Goal: Task Accomplishment & Management: Use online tool/utility

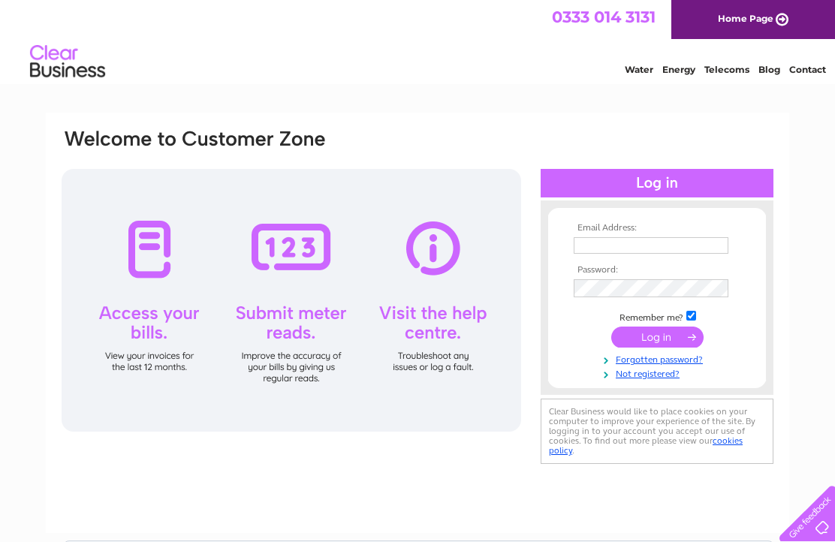
click at [606, 246] on input "text" at bounding box center [650, 245] width 155 height 17
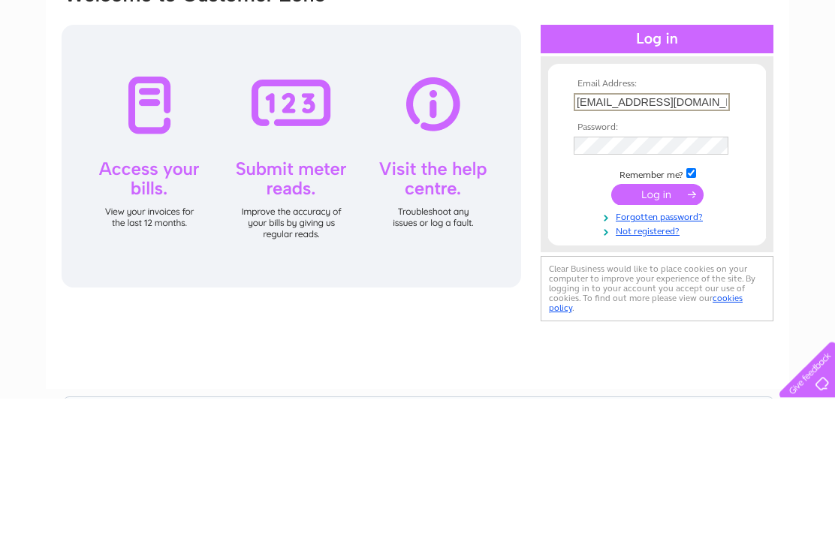
type input "[EMAIL_ADDRESS][DOMAIN_NAME]"
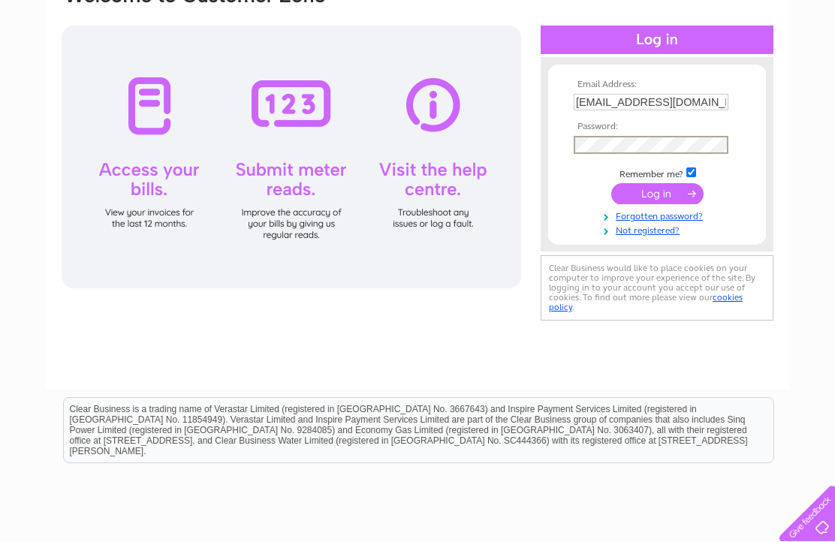
click at [657, 199] on input "submit" at bounding box center [657, 193] width 92 height 21
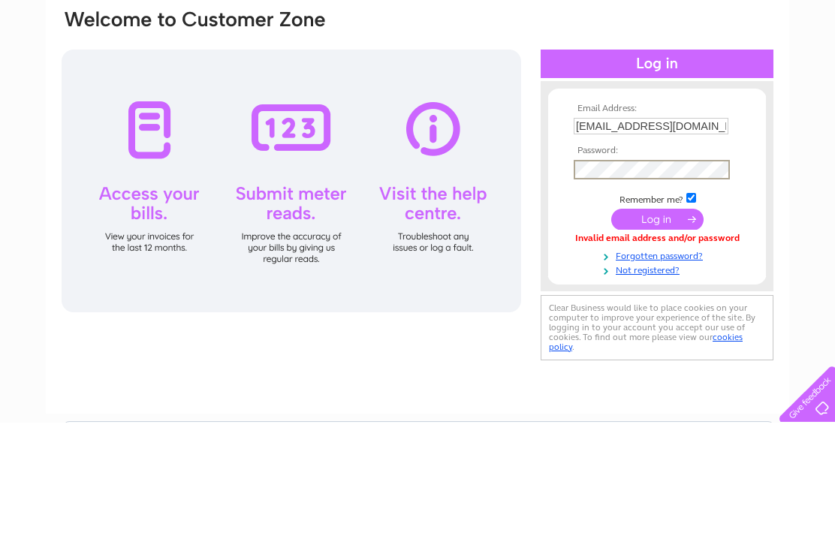
click at [662, 328] on input "submit" at bounding box center [657, 338] width 92 height 21
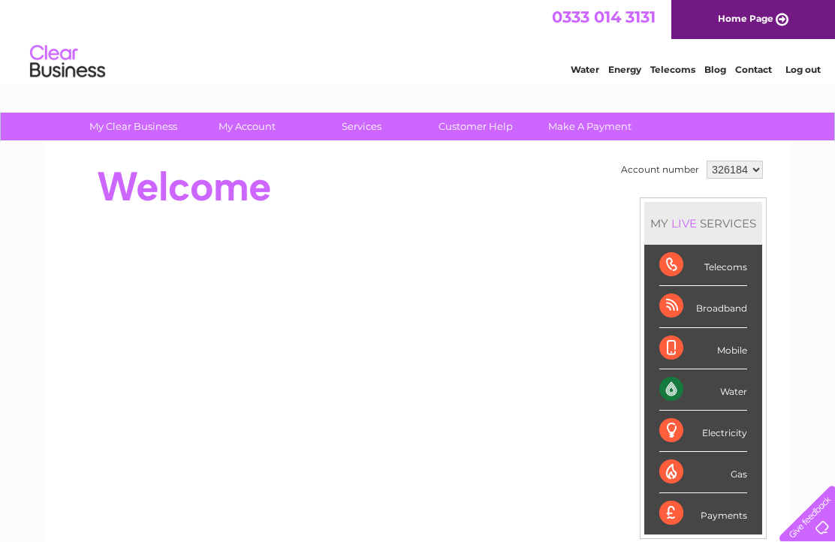
click at [714, 400] on div "Water" at bounding box center [703, 389] width 88 height 41
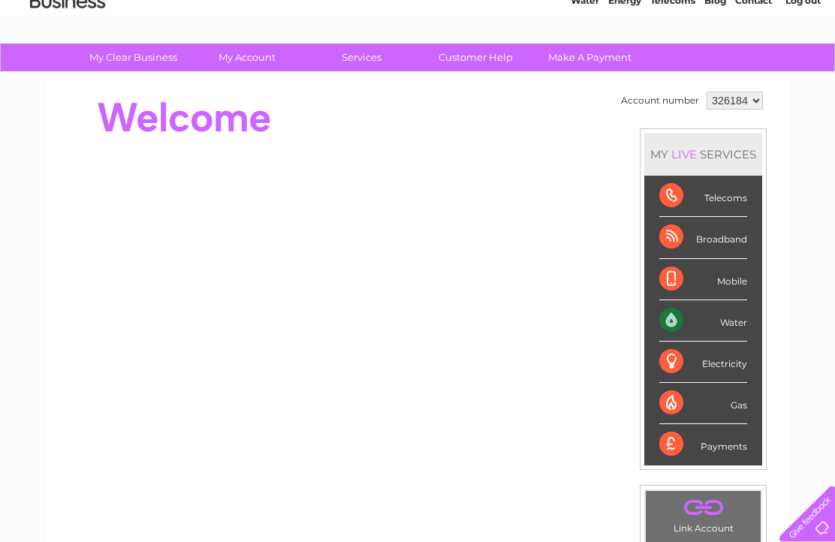
scroll to position [74, 0]
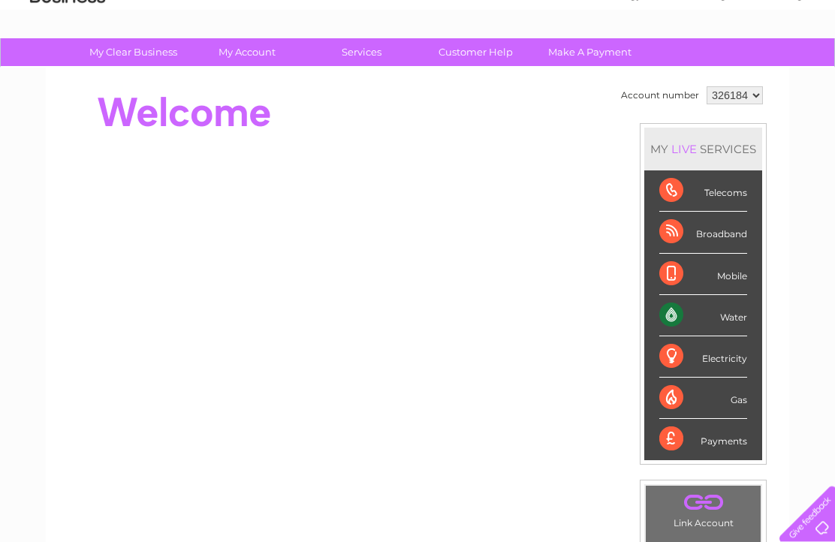
click at [745, 329] on div "Water" at bounding box center [703, 315] width 88 height 41
click at [472, 50] on link "Customer Help" at bounding box center [476, 52] width 124 height 28
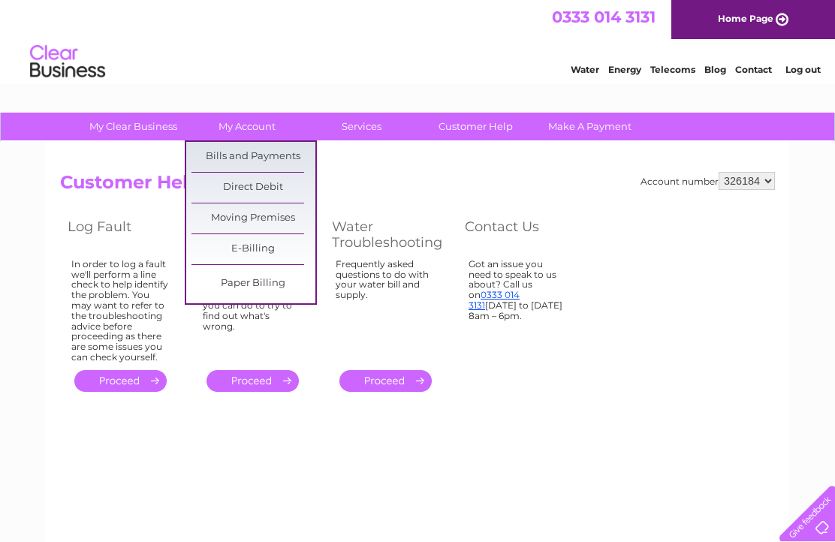
click at [272, 158] on link "Bills and Payments" at bounding box center [253, 157] width 124 height 30
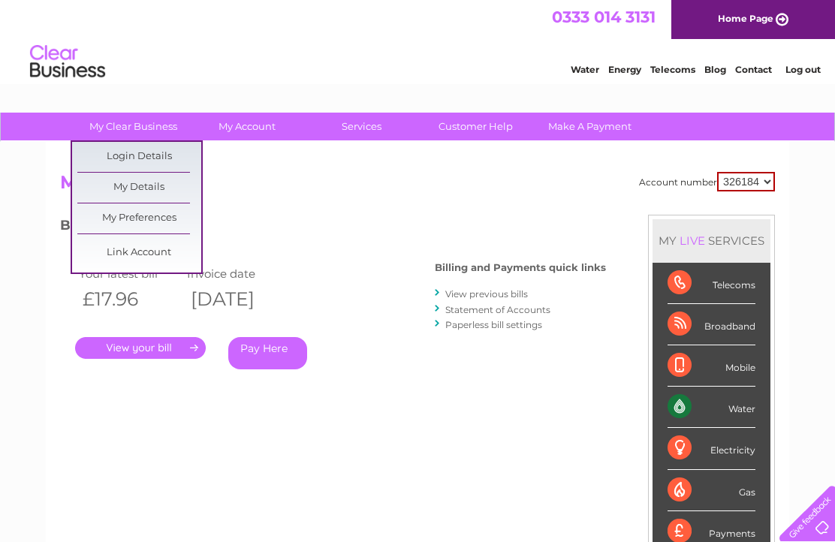
click at [155, 179] on link "My Details" at bounding box center [139, 188] width 124 height 30
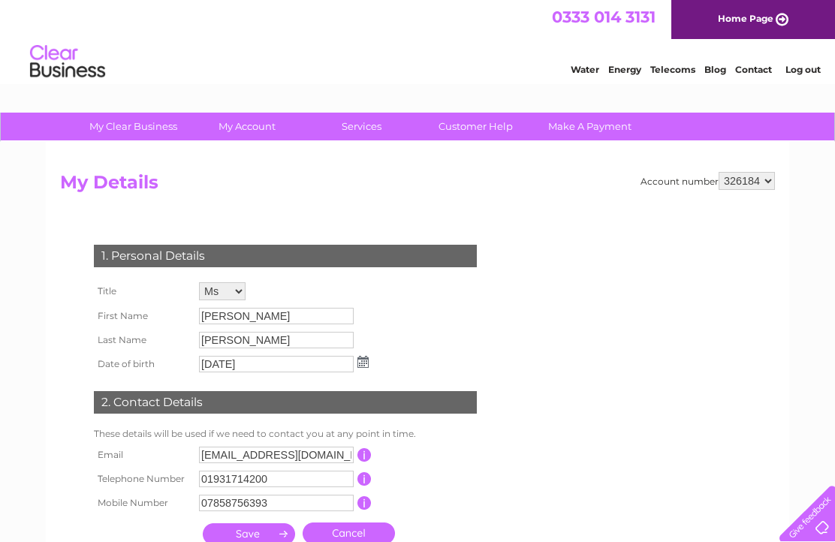
click at [576, 69] on link "Water" at bounding box center [584, 69] width 29 height 11
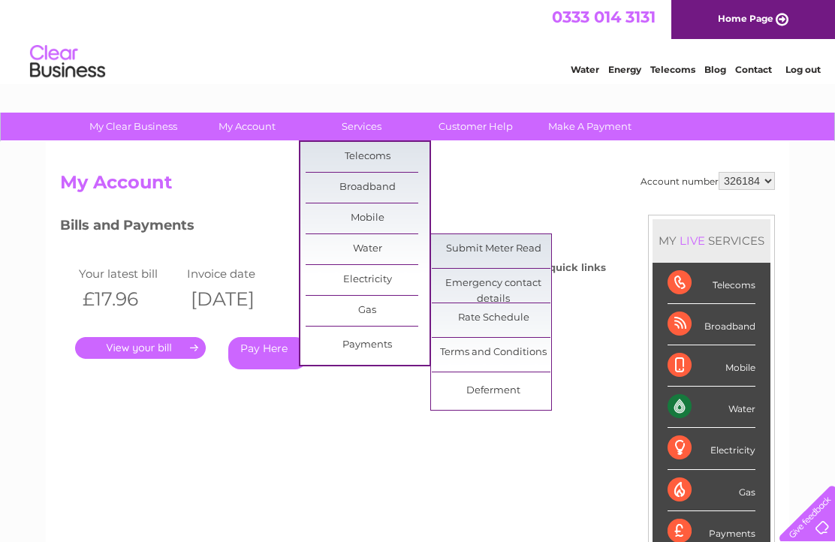
click at [507, 253] on link "Submit Meter Read" at bounding box center [494, 249] width 124 height 30
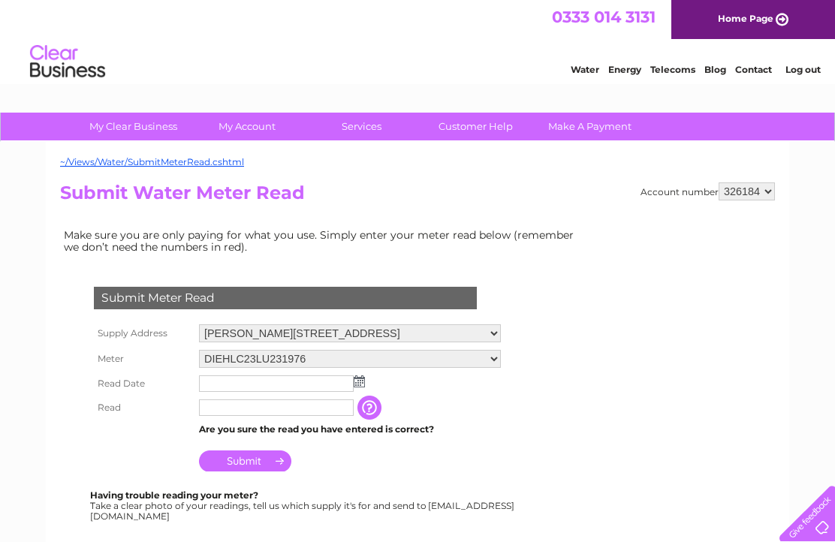
click at [356, 387] on img at bounding box center [358, 381] width 11 height 12
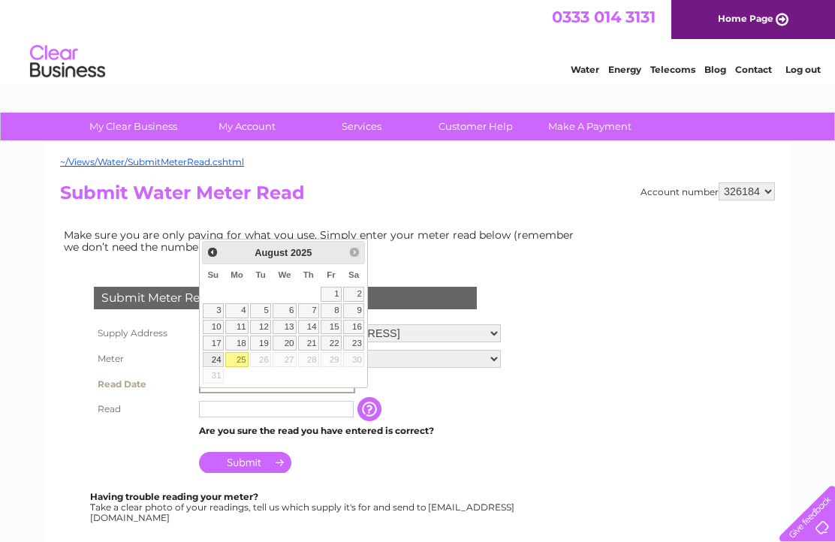
click at [217, 361] on link "24" at bounding box center [213, 359] width 21 height 15
type input "[DATE]"
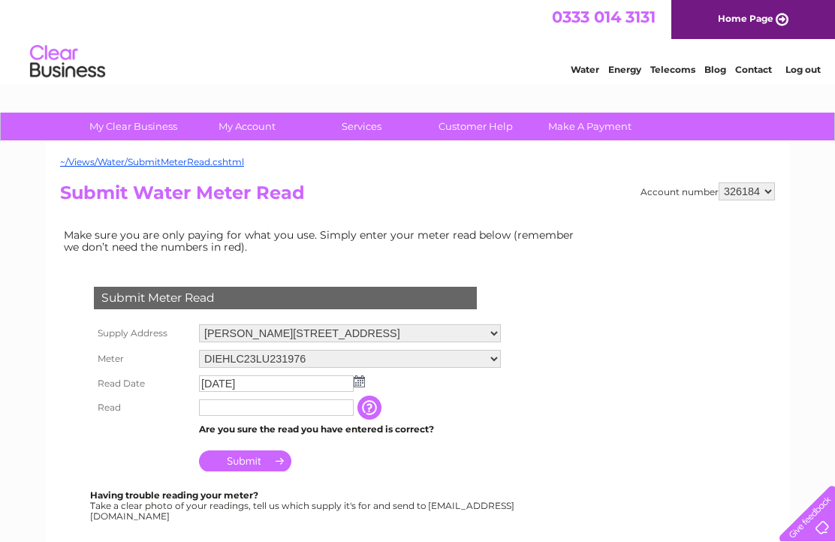
click at [236, 416] on input "text" at bounding box center [276, 407] width 155 height 17
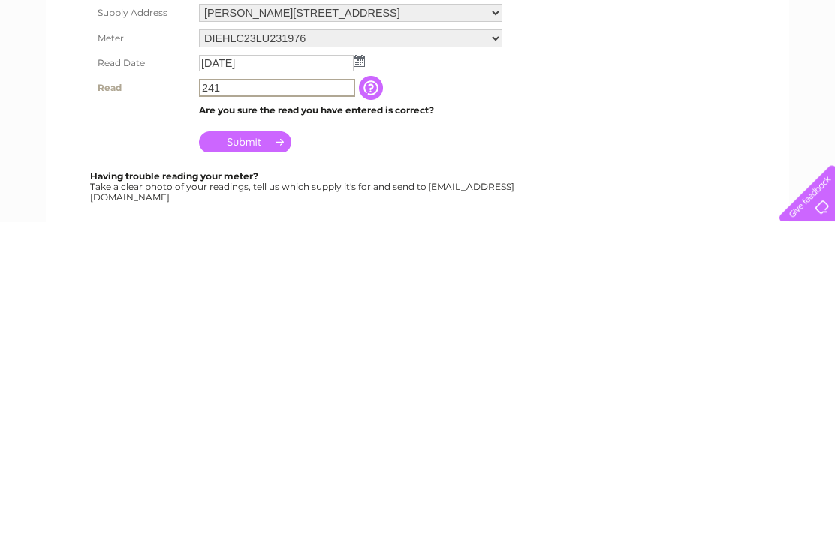
type input "241"
click at [269, 452] on input "Submit" at bounding box center [245, 462] width 92 height 21
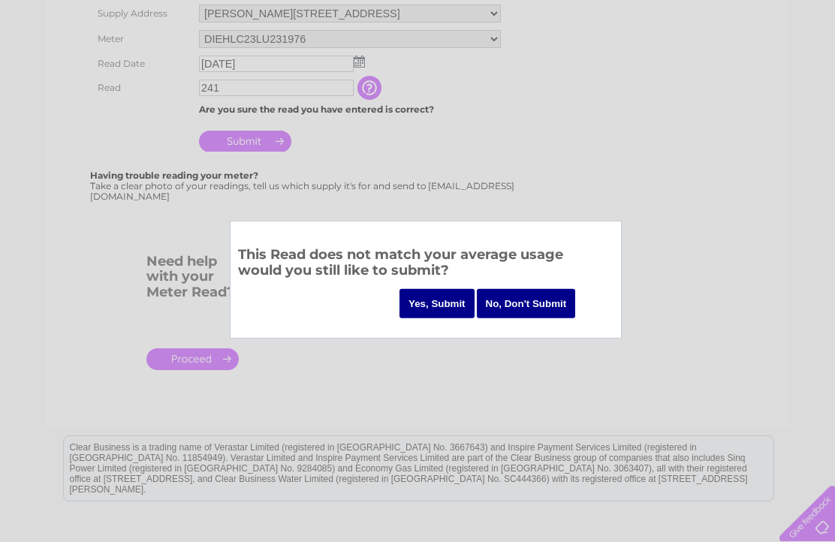
click at [432, 300] on input "Yes, Submit" at bounding box center [436, 303] width 75 height 29
